Goal: Information Seeking & Learning: Learn about a topic

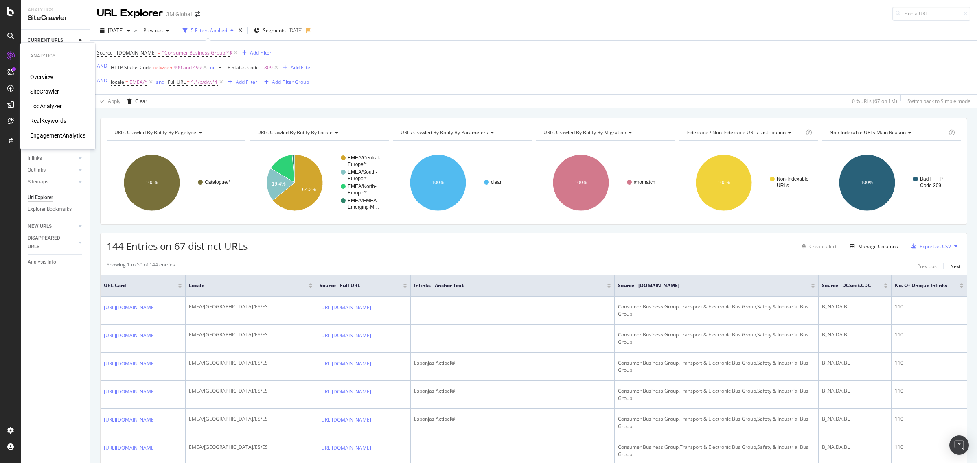
click at [56, 118] on div "RealKeywords" at bounding box center [48, 121] width 36 height 8
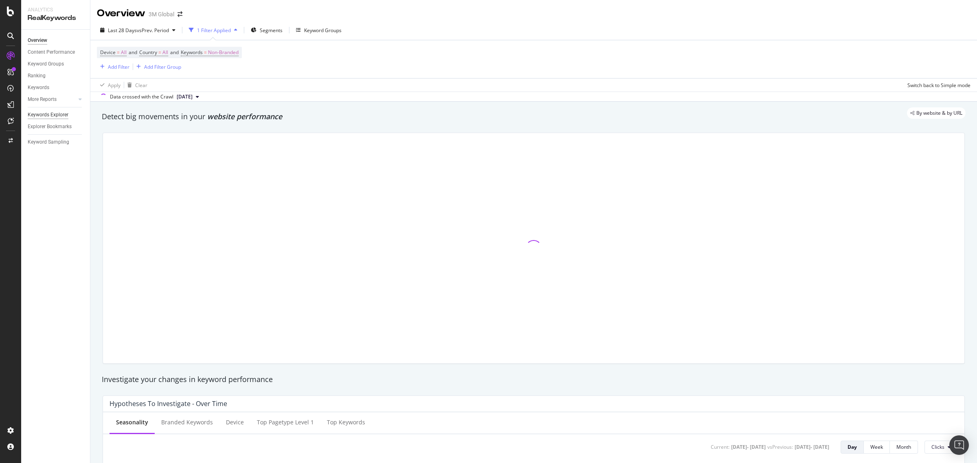
click at [59, 118] on div "Keywords Explorer" at bounding box center [48, 115] width 41 height 9
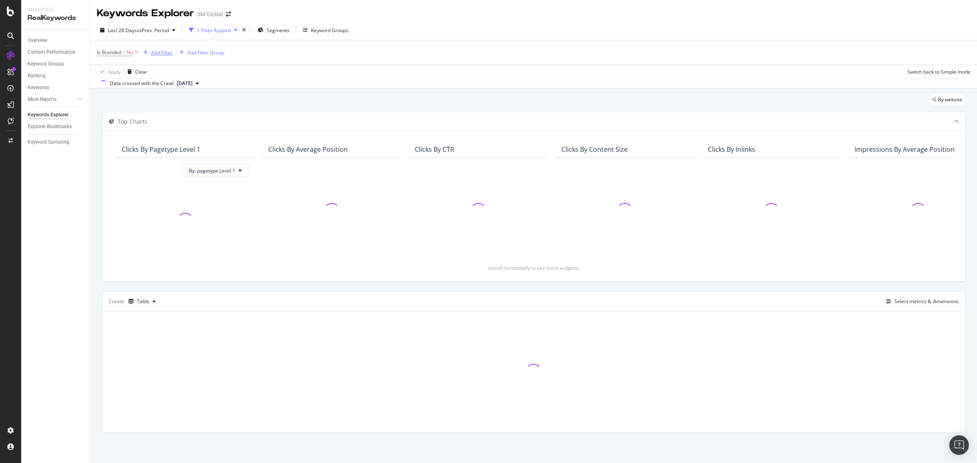
click at [165, 54] on div "Add Filter" at bounding box center [162, 52] width 22 height 7
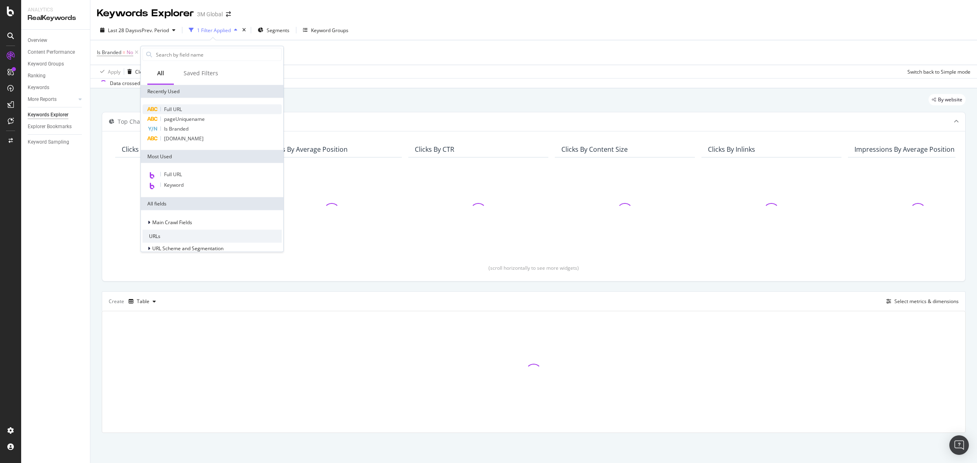
click at [181, 108] on span "Full URL" at bounding box center [173, 109] width 18 height 7
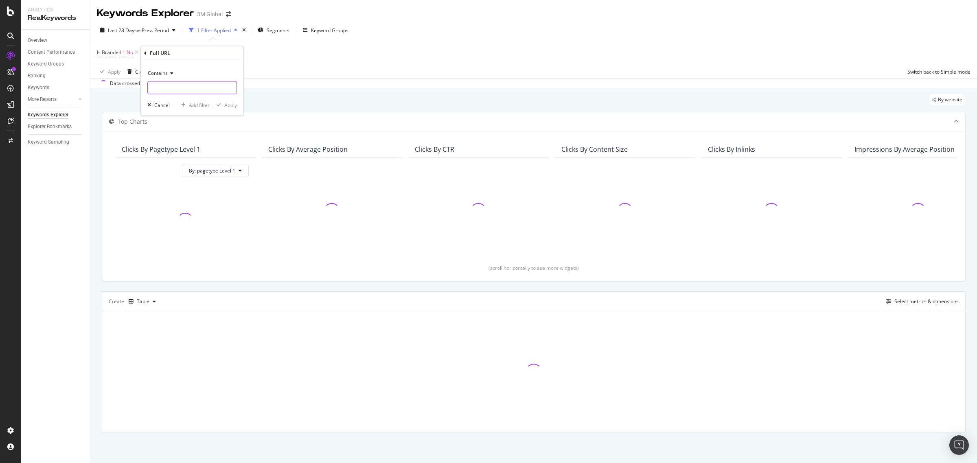
click at [190, 90] on input "text" at bounding box center [192, 87] width 89 height 13
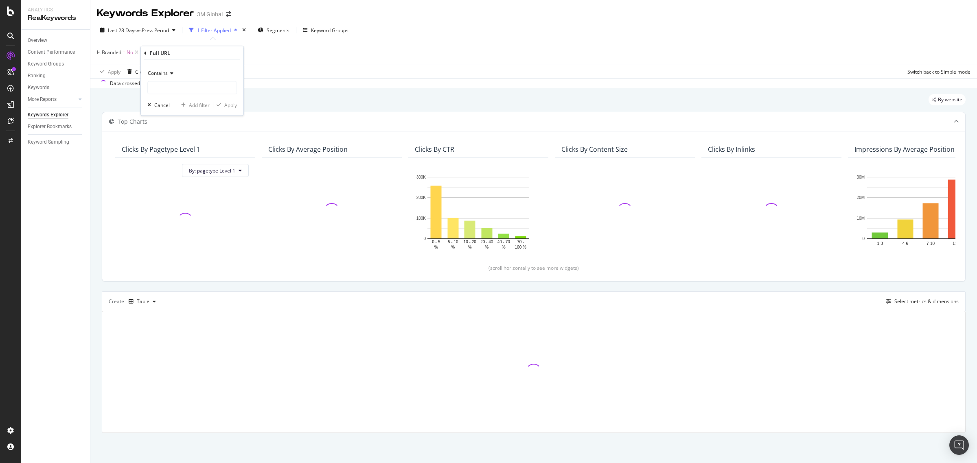
click at [164, 70] on span "Contains" at bounding box center [158, 73] width 20 height 7
click at [166, 88] on span "Equal to" at bounding box center [160, 89] width 18 height 7
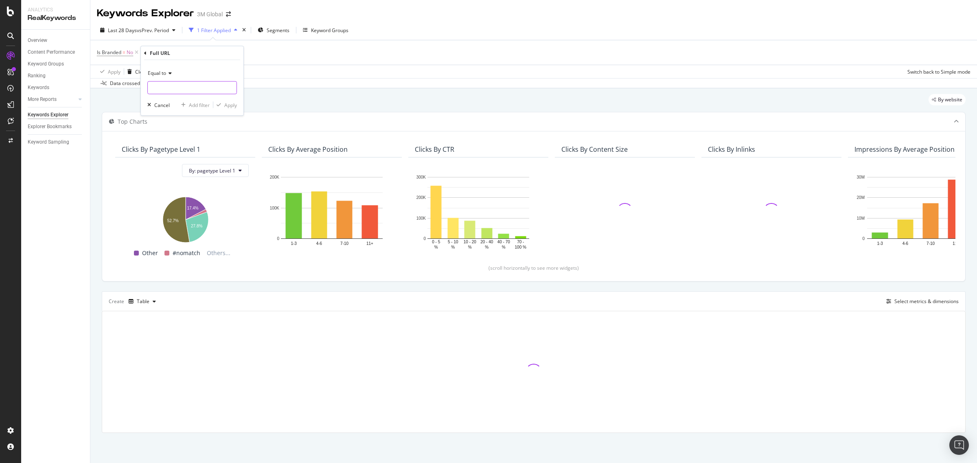
click at [182, 88] on input "text" at bounding box center [192, 87] width 89 height 13
paste input "[URL][DOMAIN_NAME]"
type input "[URL][DOMAIN_NAME]"
click at [232, 105] on div "Apply" at bounding box center [230, 104] width 13 height 7
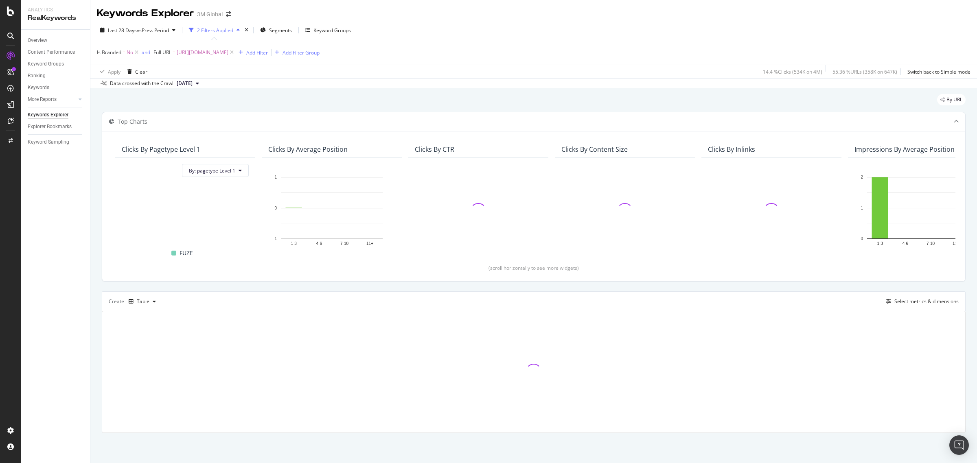
click at [126, 54] on span "Is Branded = No" at bounding box center [115, 52] width 36 height 7
click at [116, 72] on div "No" at bounding box center [149, 71] width 90 height 13
drag, startPoint x: 118, startPoint y: 87, endPoint x: 149, endPoint y: 64, distance: 38.2
click at [149, 64] on div "No Yes No Cancel Add filter Apply" at bounding box center [148, 79] width 103 height 41
click at [147, 62] on div "No Yes No Cancel Add filter Apply" at bounding box center [148, 79] width 103 height 41
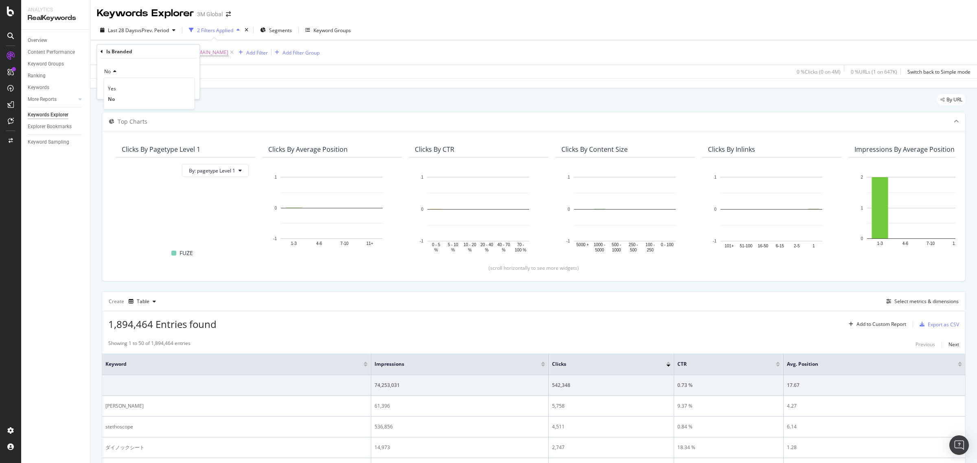
click at [98, 53] on div "Is Branded No Yes No Cancel Add filter Apply" at bounding box center [148, 72] width 103 height 55
click at [104, 52] on div "Is Branded" at bounding box center [149, 52] width 96 height 14
click at [101, 51] on icon at bounding box center [102, 51] width 2 height 5
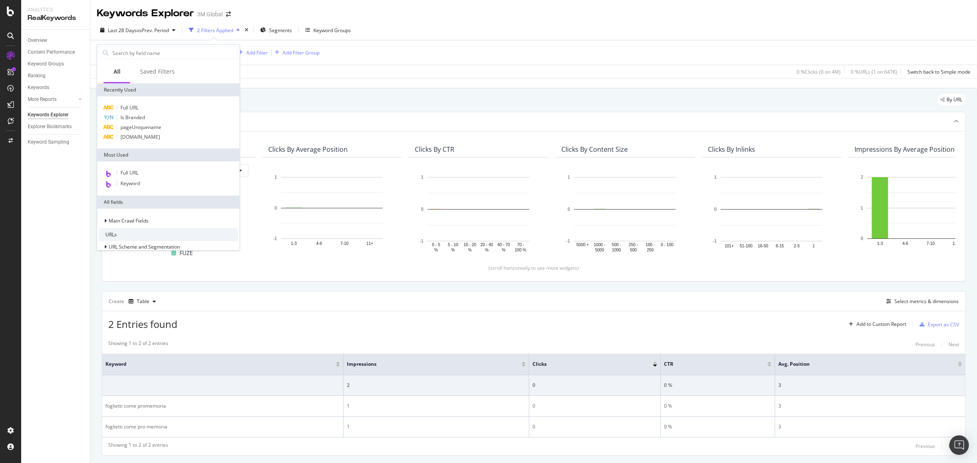
click at [266, 85] on div "Data crossed with the Crawl [DATE]" at bounding box center [533, 83] width 887 height 10
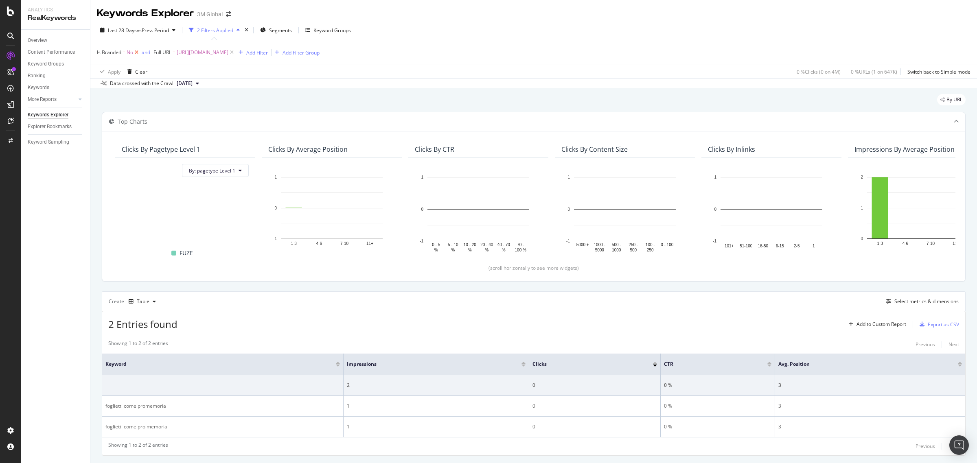
click at [137, 51] on icon at bounding box center [136, 52] width 7 height 8
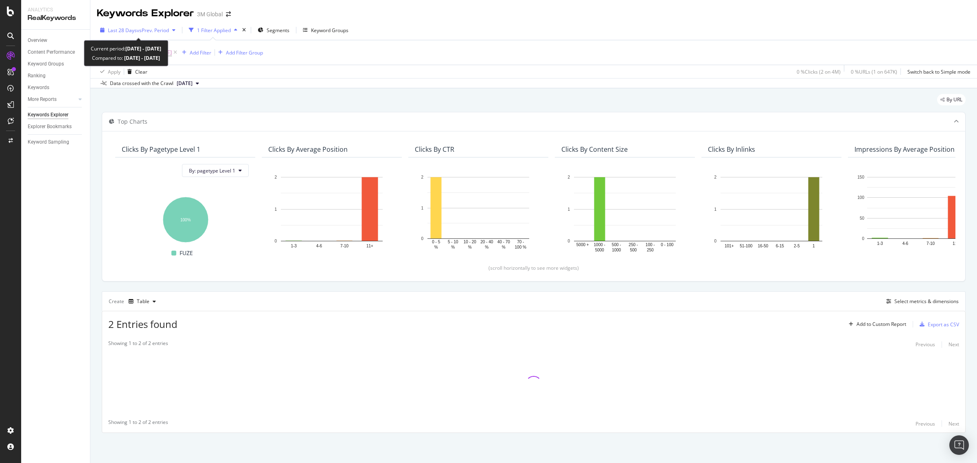
click at [172, 28] on div "button" at bounding box center [174, 30] width 10 height 5
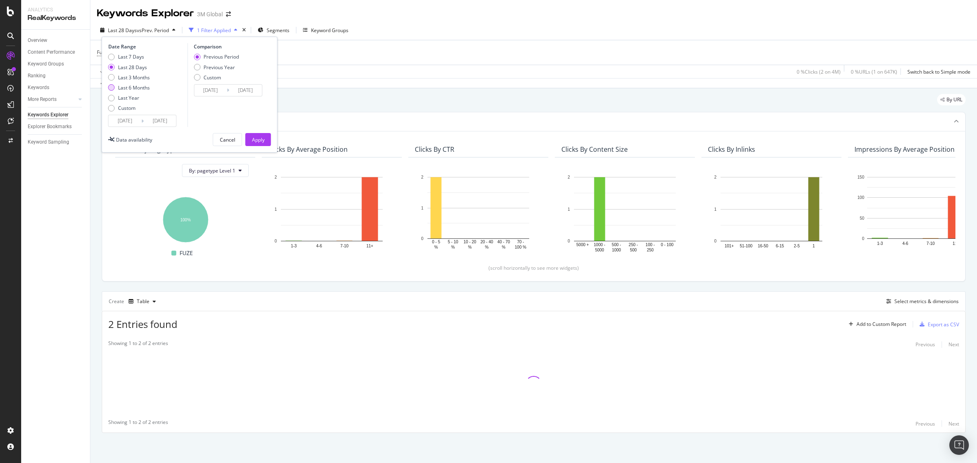
click at [114, 88] on div "Last 6 Months" at bounding box center [111, 87] width 7 height 7
type input "[DATE]"
click at [258, 140] on div "Apply" at bounding box center [258, 139] width 13 height 7
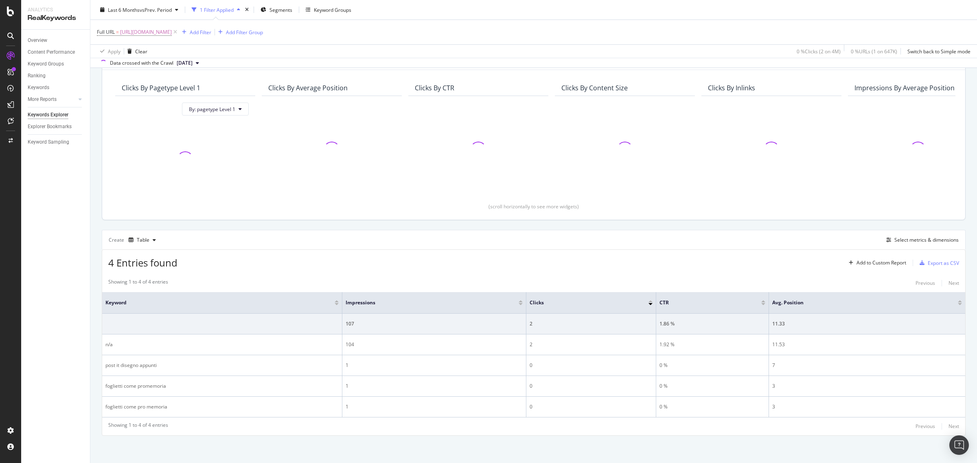
scroll to position [64, 0]
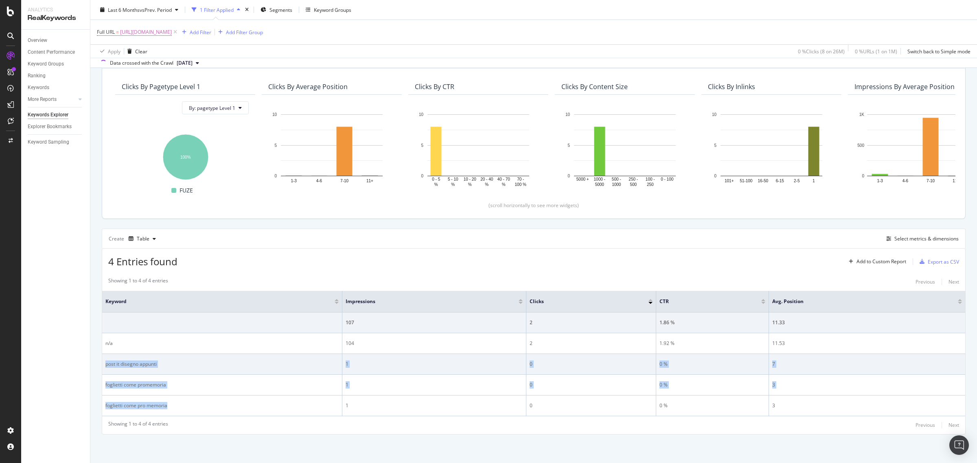
drag, startPoint x: 178, startPoint y: 401, endPoint x: 105, endPoint y: 364, distance: 81.9
click at [105, 364] on tbody "107 2 1.86 % 11.33 n/a 104 2 1.92 % 11.53 post it disegno appunti 1 0 0 % 7 fog…" at bounding box center [533, 365] width 863 height 104
copy tbody "post it disegno appunti 1 0 0 % 7 foglietti come promemoria 1 0 0 % 3 foglietti…"
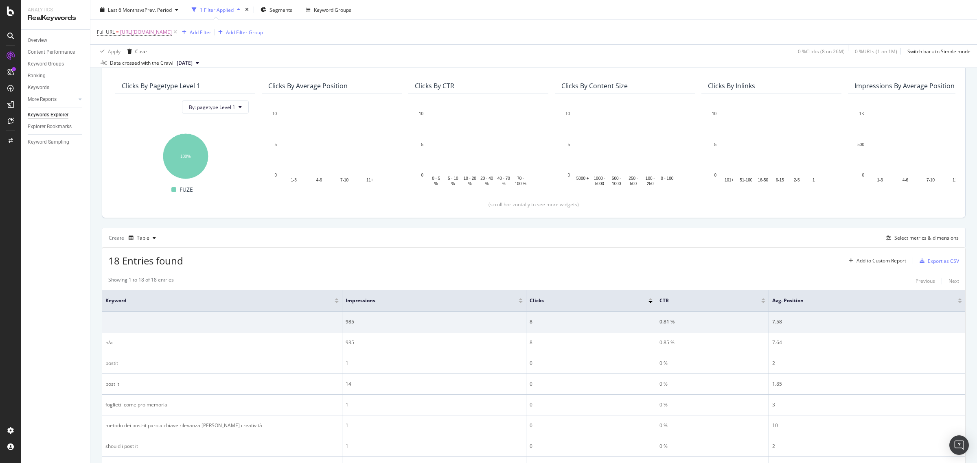
click at [310, 255] on div "18 Entries found Add to Custom Report Export as CSV" at bounding box center [533, 258] width 863 height 20
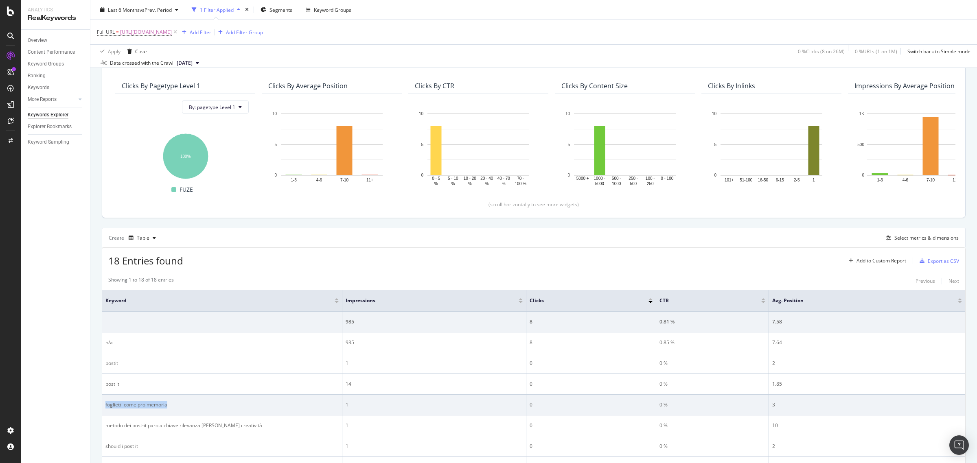
drag, startPoint x: 179, startPoint y: 406, endPoint x: 104, endPoint y: 405, distance: 75.3
click at [104, 405] on td "foglietti come pro memoria" at bounding box center [222, 405] width 240 height 21
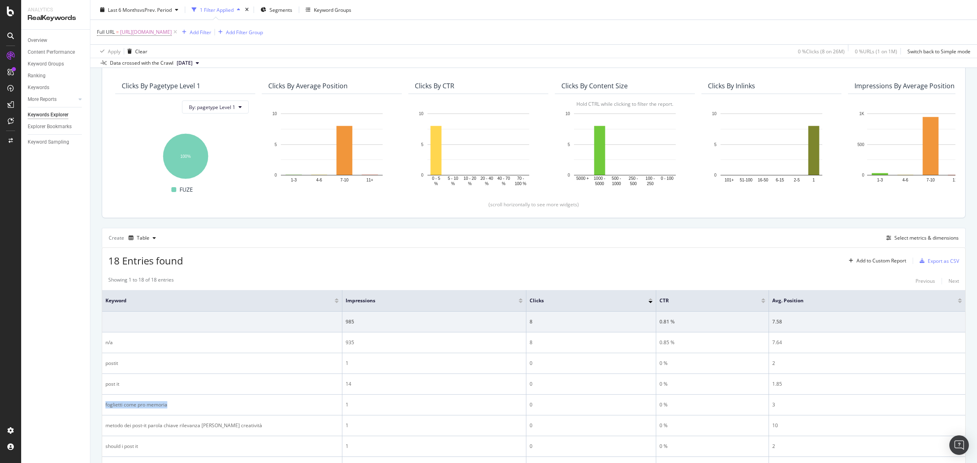
copy div "foglietti come pro memoria"
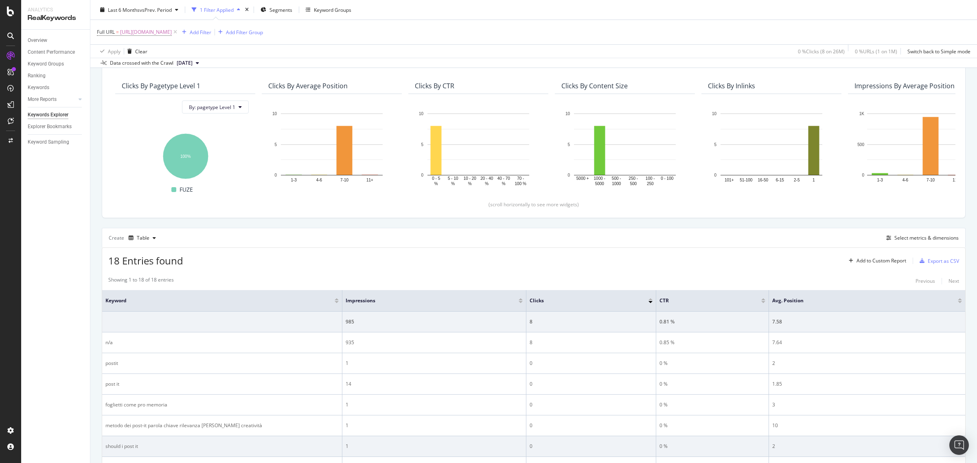
click at [152, 448] on div "should i post it" at bounding box center [221, 446] width 233 height 7
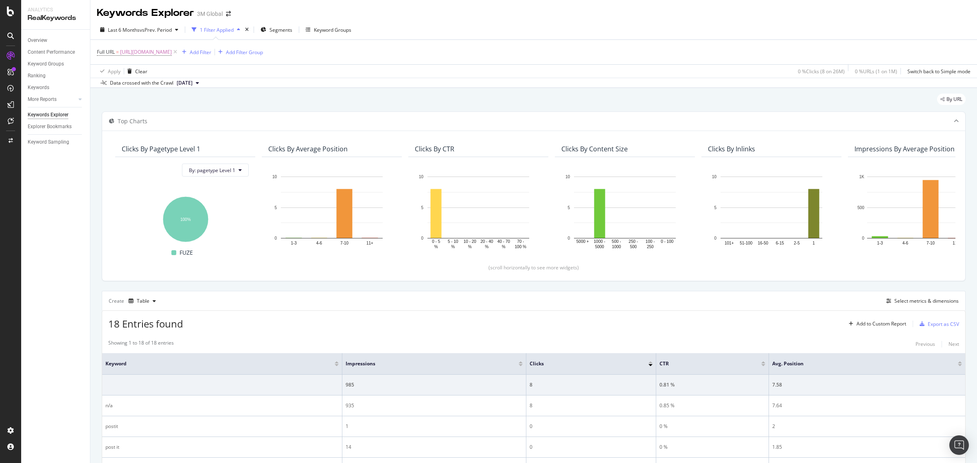
scroll to position [0, 0]
click at [172, 55] on span "[URL][DOMAIN_NAME]" at bounding box center [146, 52] width 52 height 11
click at [186, 85] on icon at bounding box center [187, 86] width 4 height 6
click at [177, 86] on input "text" at bounding box center [148, 86] width 89 height 13
paste input "[URL][DOMAIN_NAME]"
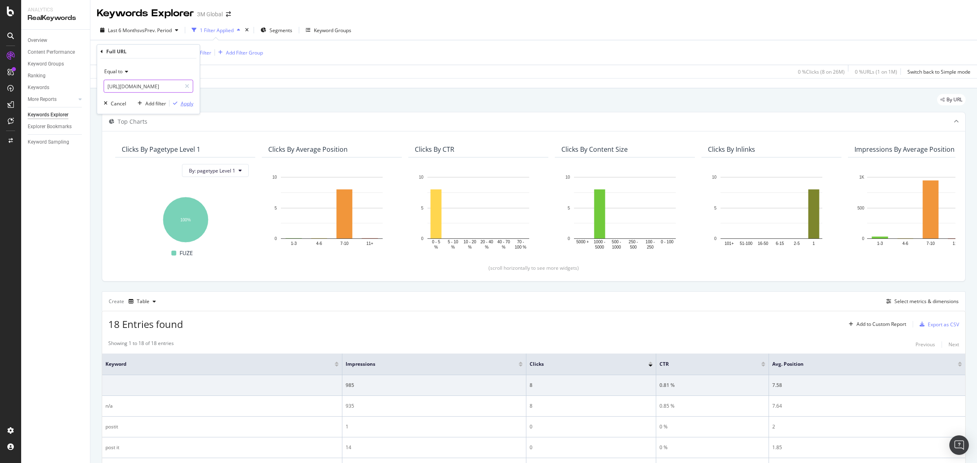
scroll to position [0, 145]
type input "[URL][DOMAIN_NAME]"
click at [182, 103] on div "Apply" at bounding box center [187, 103] width 13 height 7
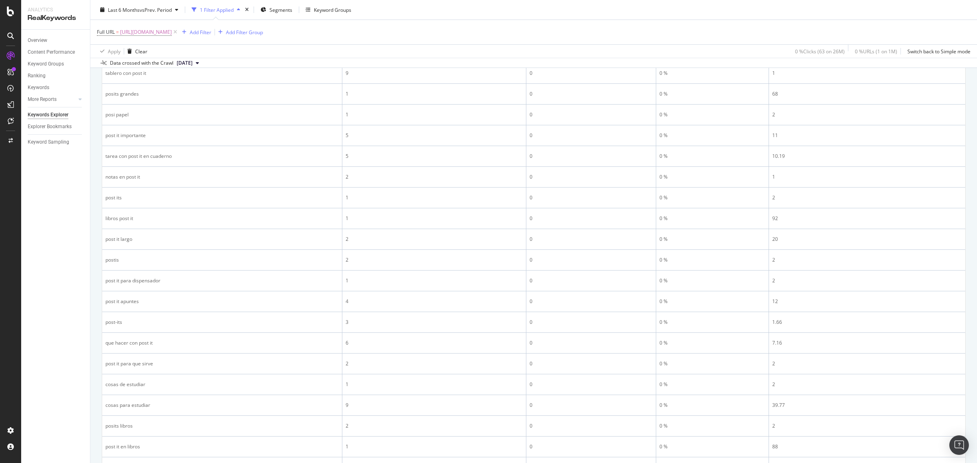
scroll to position [514, 0]
